Goal: Task Accomplishment & Management: Use online tool/utility

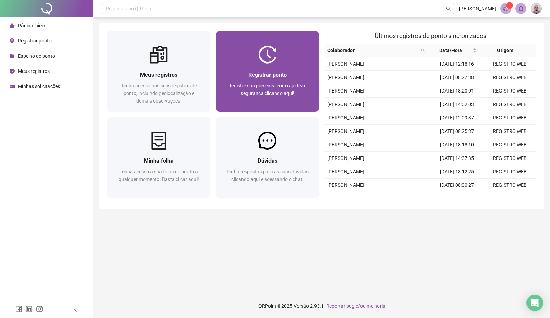
click at [259, 79] on div "Registrar ponto" at bounding box center [267, 75] width 86 height 9
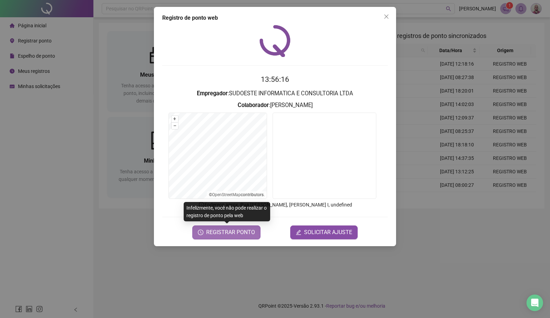
click at [226, 232] on span "REGISTRAR PONTO" at bounding box center [230, 232] width 49 height 8
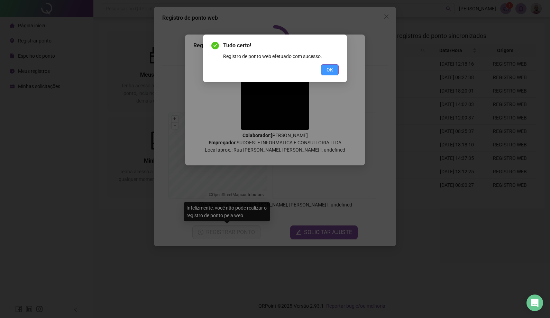
click at [335, 70] on button "OK" at bounding box center [330, 69] width 18 height 11
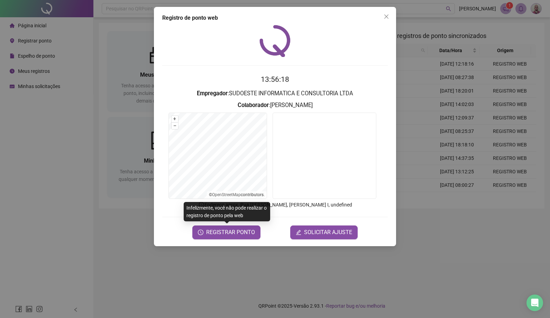
drag, startPoint x: 12, startPoint y: 149, endPoint x: 21, endPoint y: 140, distance: 12.5
click at [12, 149] on div "Registro de ponto web 13:56:18 Empregador : SUDOESTE INFORMATICA E CONSULTORIA …" at bounding box center [275, 159] width 550 height 318
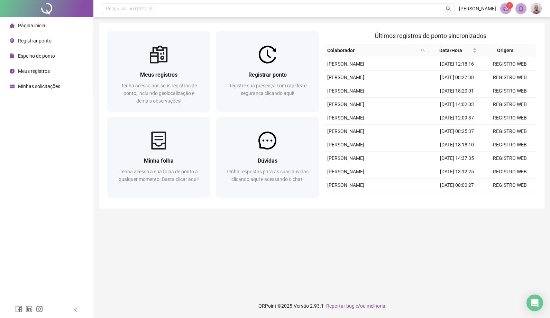
click at [48, 85] on span "Minhas solicitações" at bounding box center [39, 87] width 42 height 6
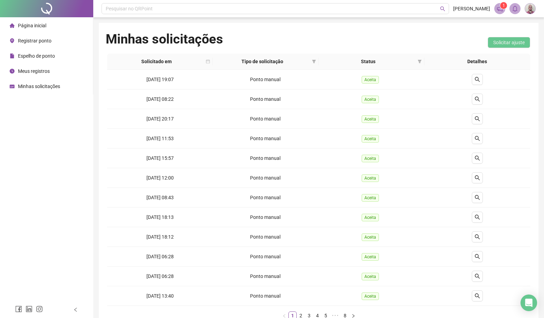
click at [32, 28] on span "Página inicial" at bounding box center [32, 26] width 28 height 6
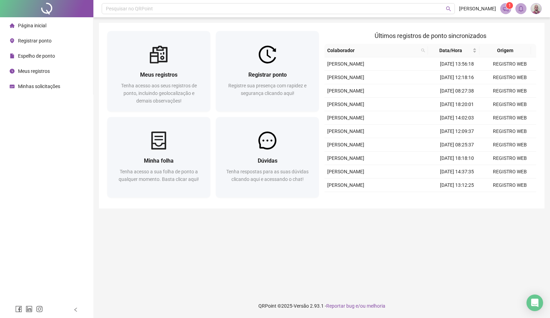
click at [24, 84] on span "Minhas solicitações" at bounding box center [39, 87] width 42 height 6
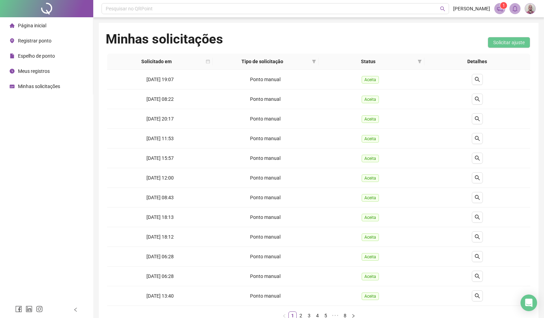
click at [37, 27] on span "Página inicial" at bounding box center [32, 26] width 28 height 6
